Goal: Find contact information: Find contact information

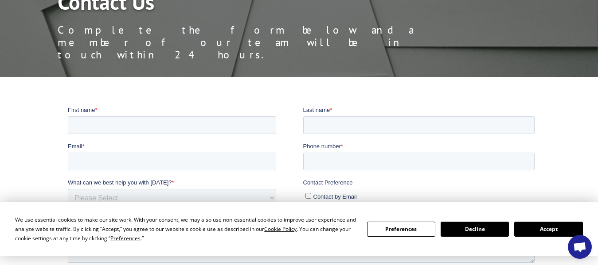
scroll to position [133, 0]
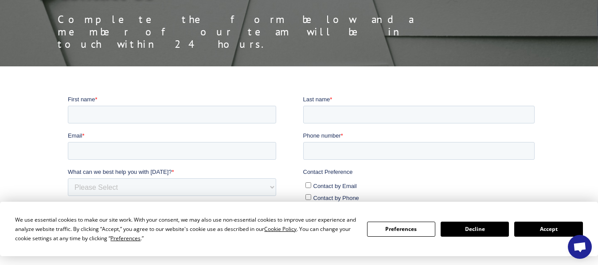
click at [552, 231] on button "Accept" at bounding box center [548, 229] width 68 height 15
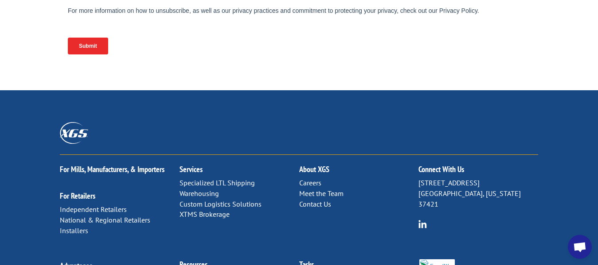
scroll to position [487, 0]
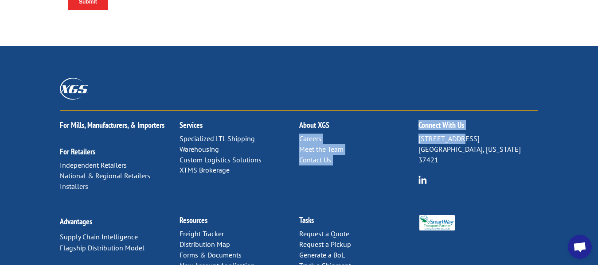
drag, startPoint x: 418, startPoint y: 95, endPoint x: 459, endPoint y: 97, distance: 41.7
click at [459, 111] on div "For [PERSON_NAME], Manufacturers, & Importers For Retailers Independent Retaile…" at bounding box center [299, 158] width 478 height 95
drag, startPoint x: 482, startPoint y: 96, endPoint x: 418, endPoint y: 94, distance: 63.8
click at [418, 111] on div "For [PERSON_NAME], Manufacturers, & Importers For Retailers Independent Retaile…" at bounding box center [299, 158] width 478 height 95
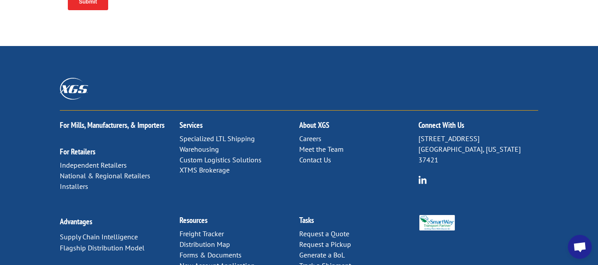
drag, startPoint x: 428, startPoint y: 95, endPoint x: 482, endPoint y: 154, distance: 79.6
click at [481, 155] on div "For [PERSON_NAME], Manufacturers, & Importers For Retailers Independent Retaile…" at bounding box center [299, 158] width 478 height 95
drag, startPoint x: 480, startPoint y: 96, endPoint x: 420, endPoint y: 93, distance: 60.8
click at [420, 134] on p "[STREET_ADDRESS][US_STATE]" at bounding box center [478, 149] width 120 height 31
copy p "[STREET_ADDRESS]"
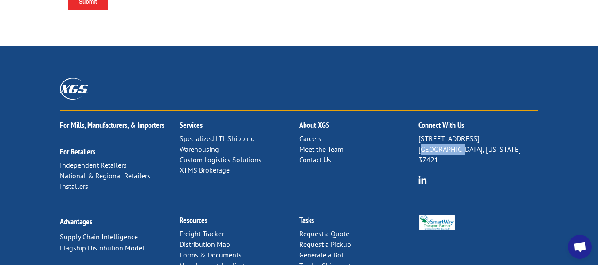
drag, startPoint x: 456, startPoint y: 106, endPoint x: 419, endPoint y: 103, distance: 37.8
click at [419, 134] on p "[STREET_ADDRESS][US_STATE]" at bounding box center [478, 149] width 120 height 31
copy p "Chattanooga"
